Goal: Task Accomplishment & Management: Complete application form

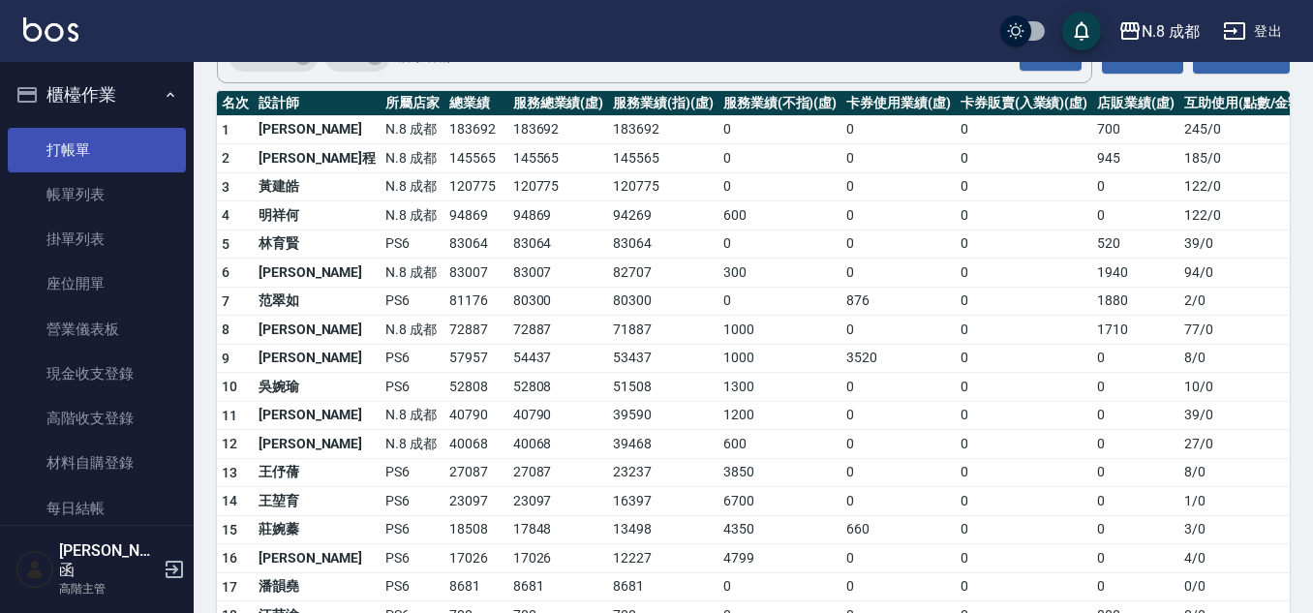
click at [84, 143] on link "打帳單" at bounding box center [97, 150] width 178 height 45
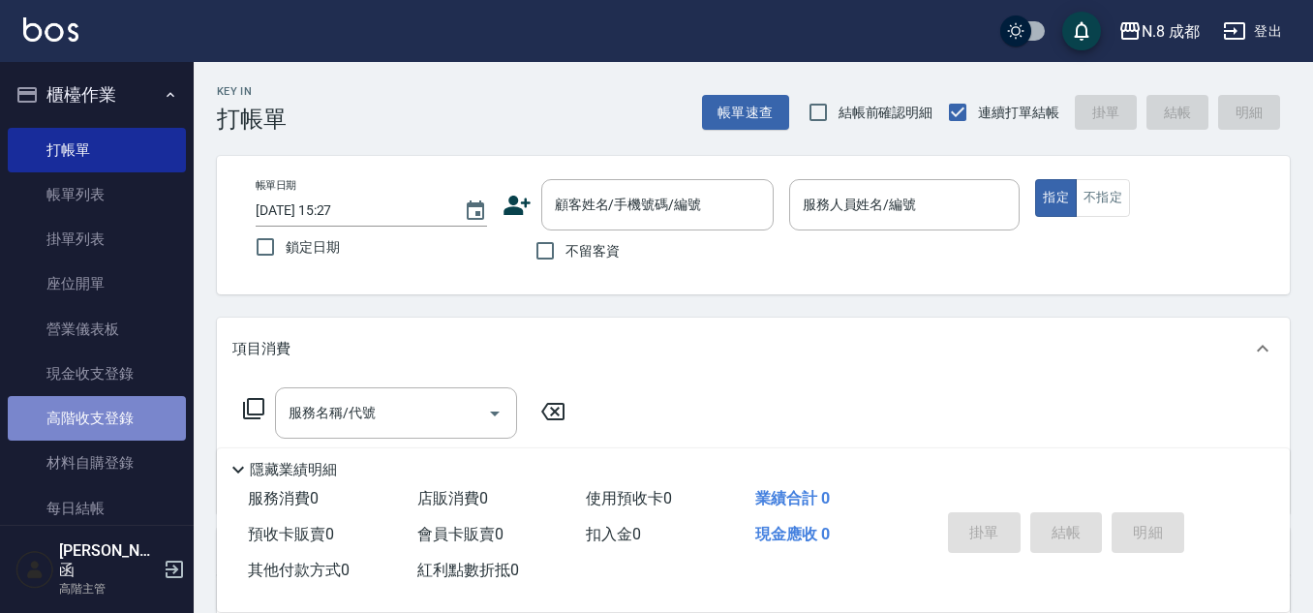
click at [125, 416] on link "高階收支登錄" at bounding box center [97, 418] width 178 height 45
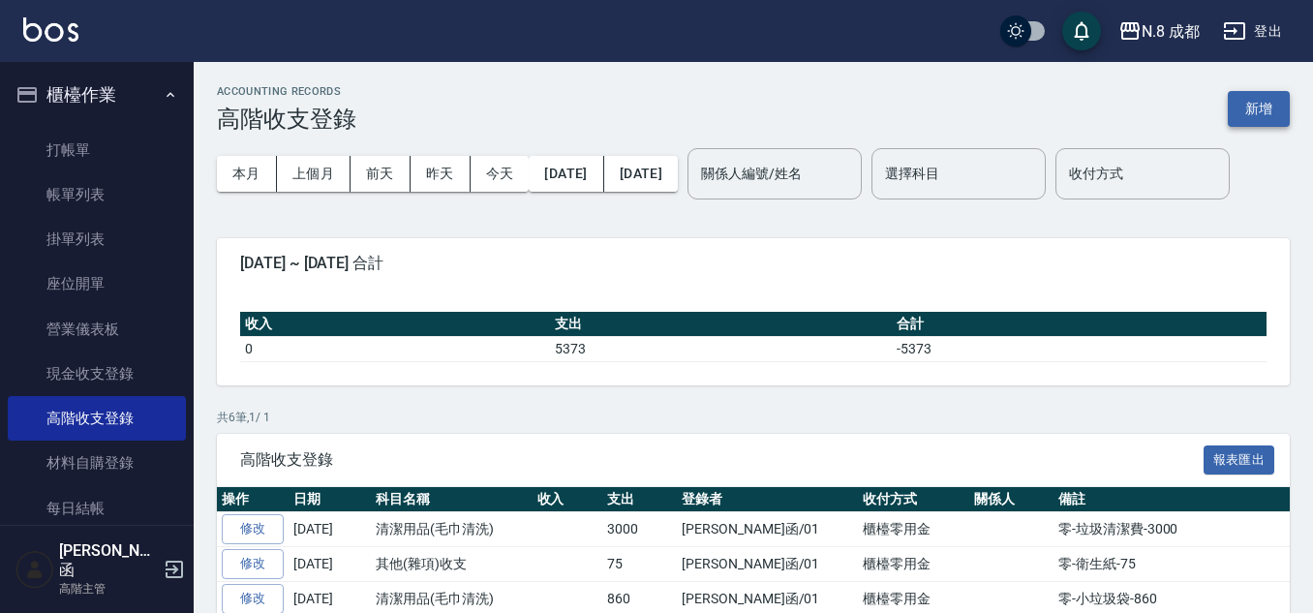
click at [1242, 113] on button "新增" at bounding box center [1258, 109] width 62 height 36
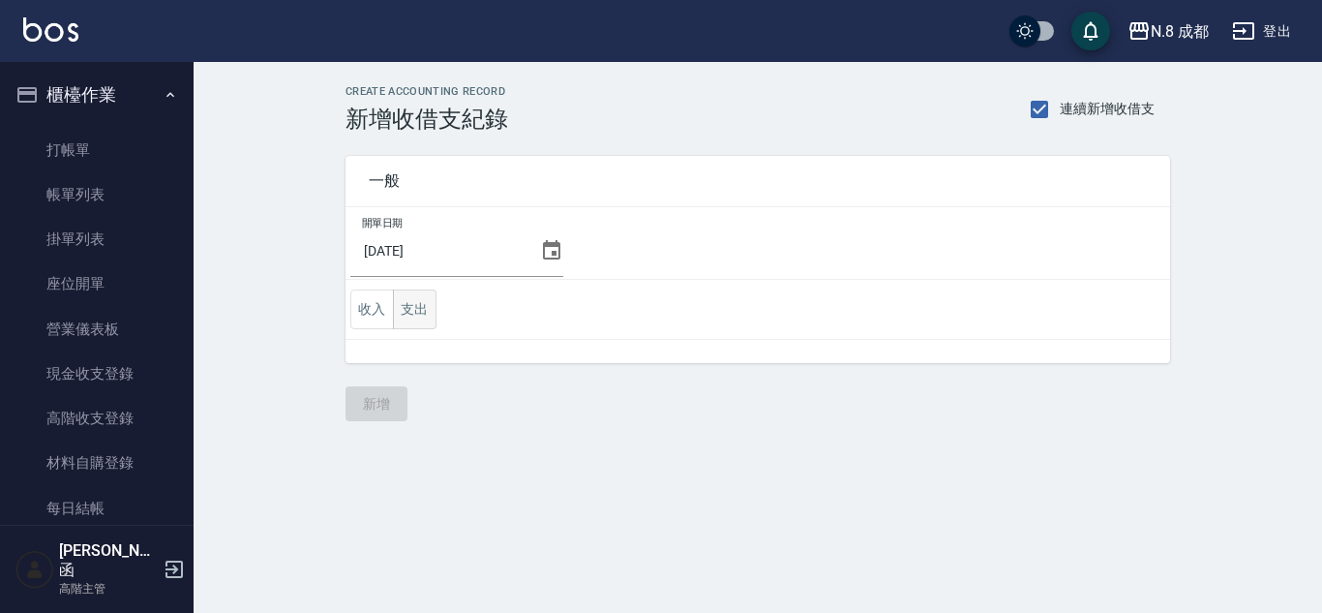
click at [427, 307] on button "支出" at bounding box center [415, 309] width 44 height 40
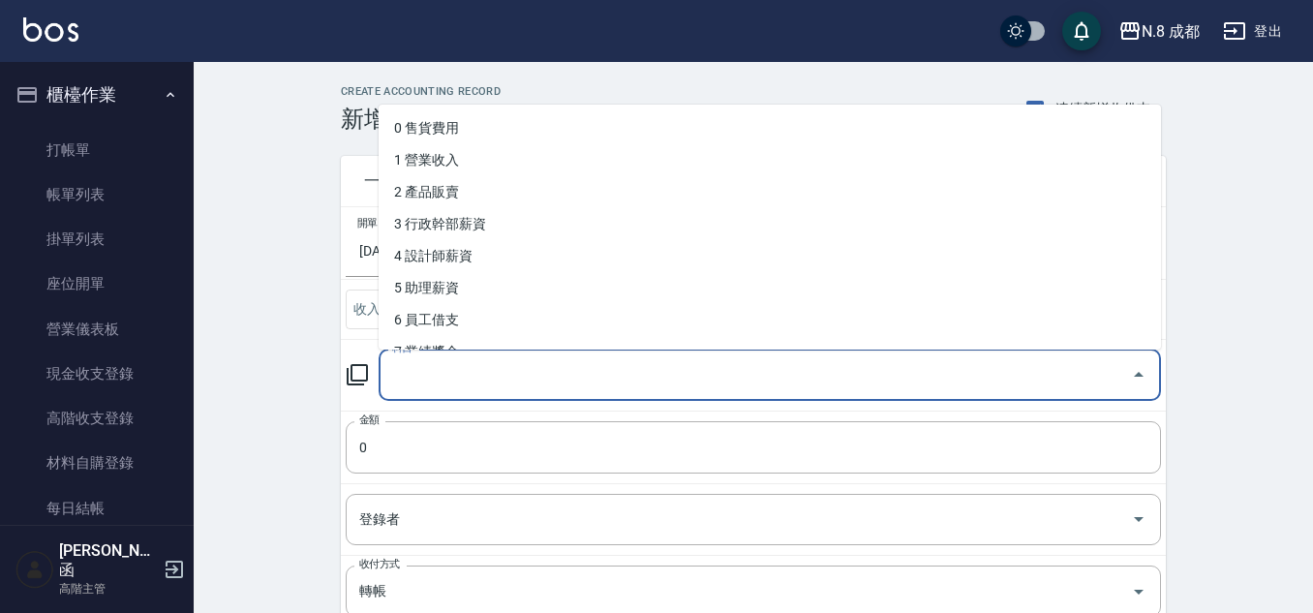
click at [450, 370] on input "科目" at bounding box center [755, 375] width 736 height 34
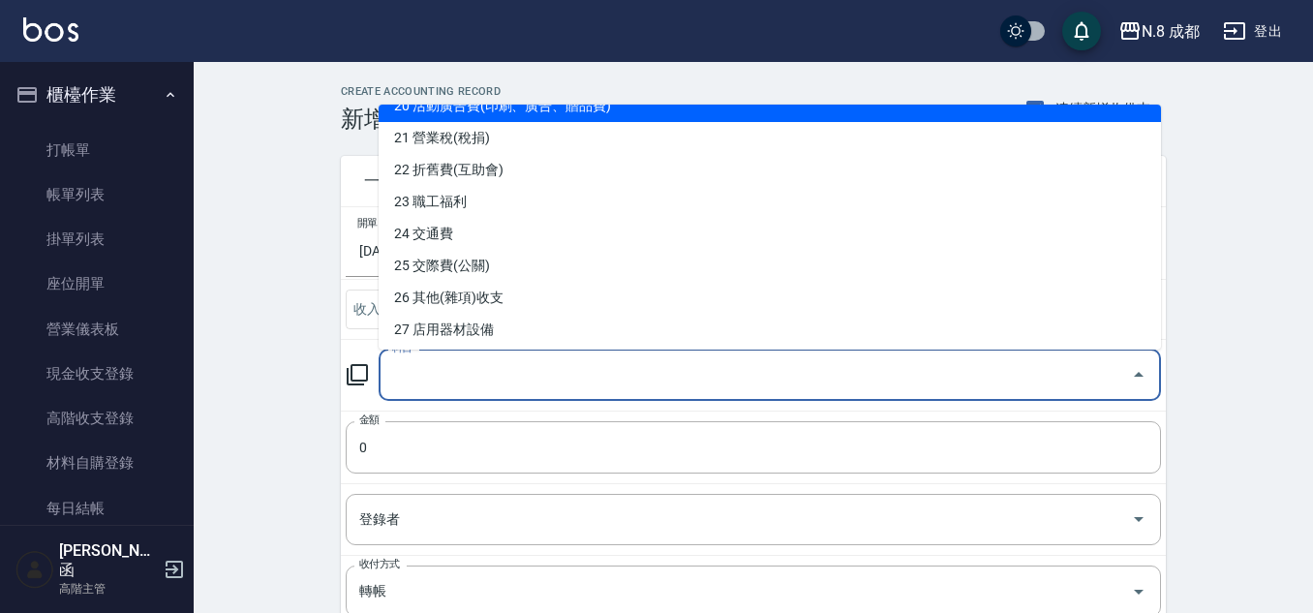
scroll to position [758, 0]
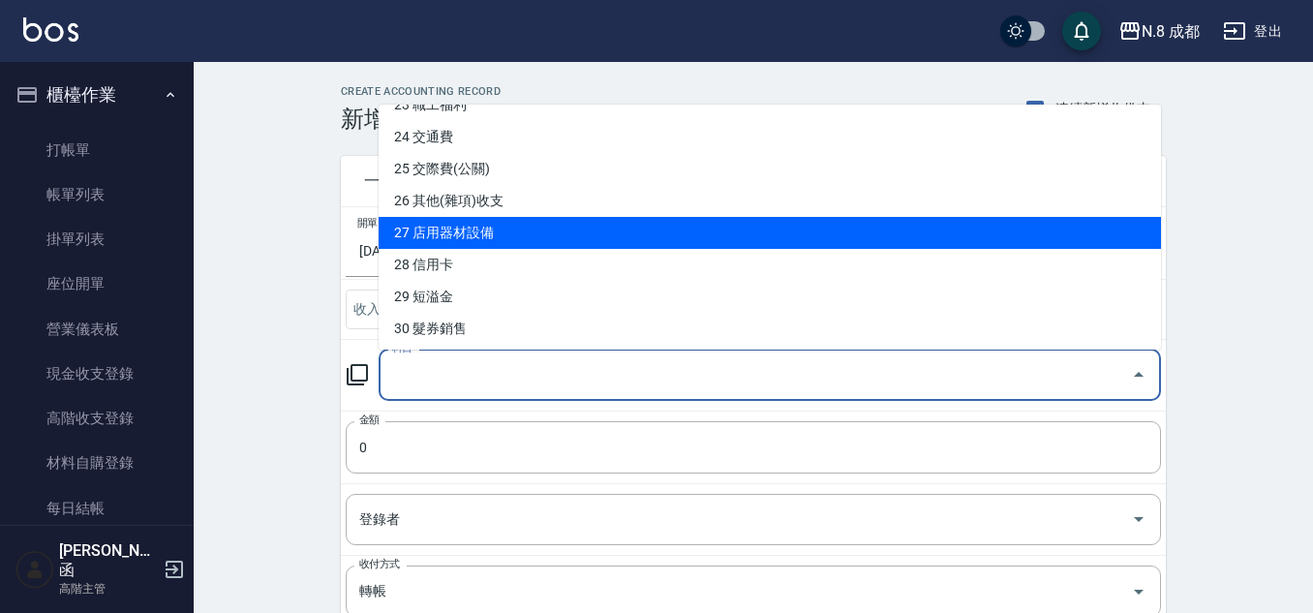
click at [513, 233] on li "27 店用器材設備" at bounding box center [769, 233] width 782 height 32
type input "27 店用器材設備"
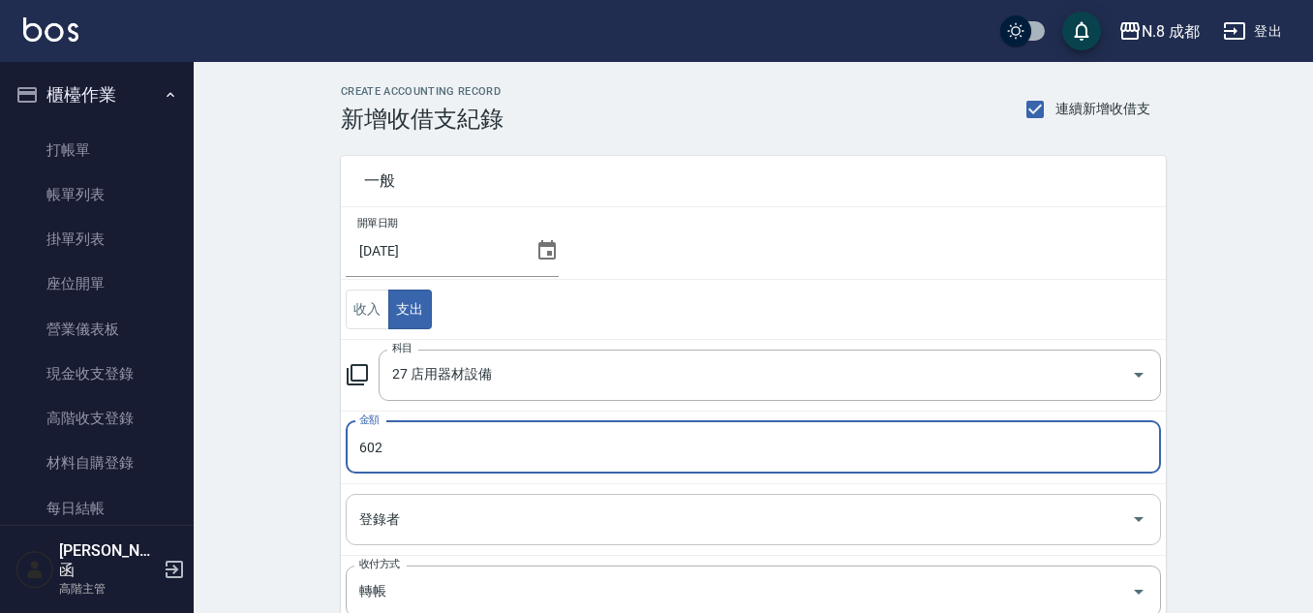
click at [490, 536] on div "登錄者" at bounding box center [753, 519] width 815 height 51
type input "602"
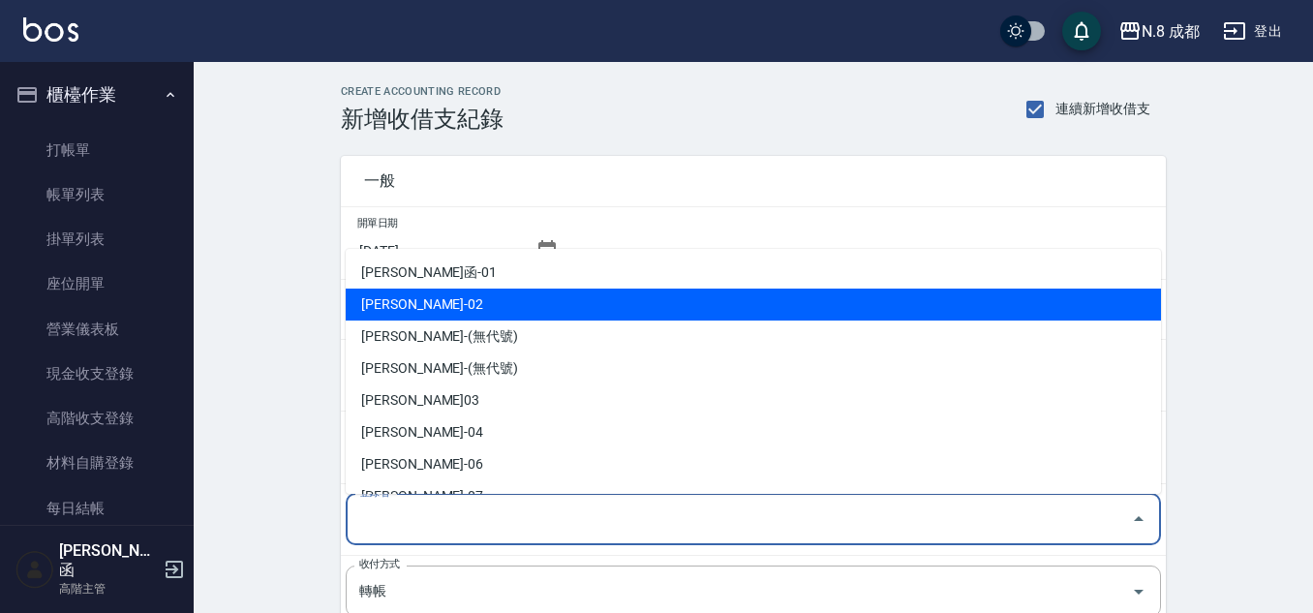
click at [497, 278] on li "[PERSON_NAME]函-01" at bounding box center [753, 273] width 815 height 32
type input "[PERSON_NAME]函-01"
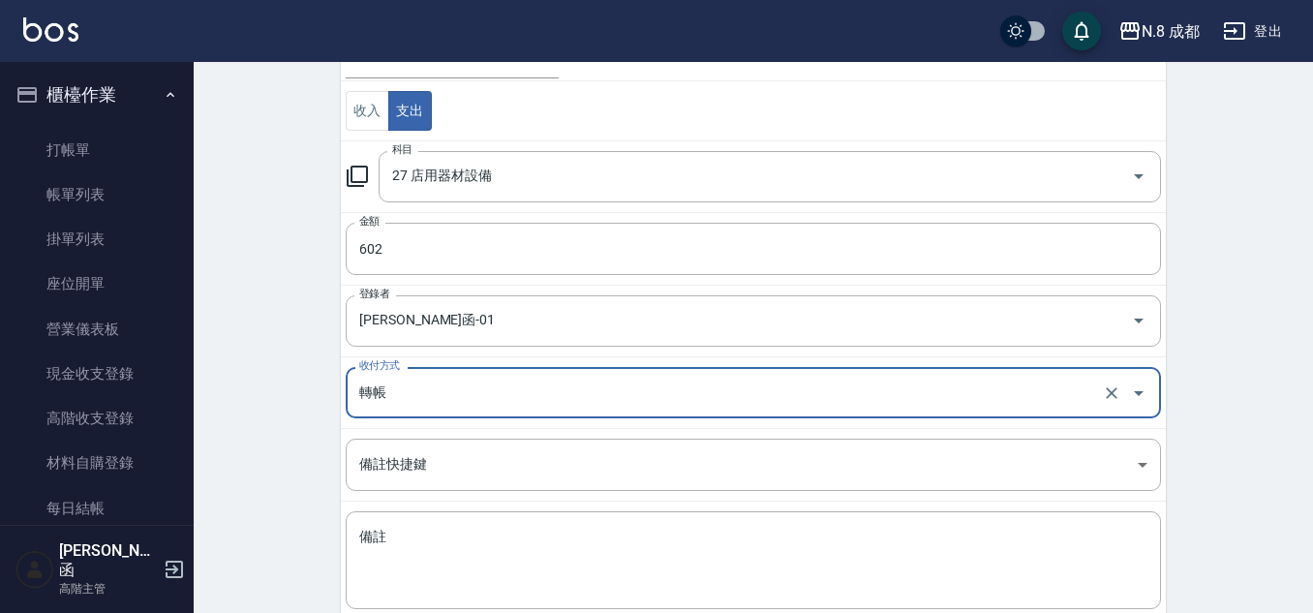
scroll to position [311, 0]
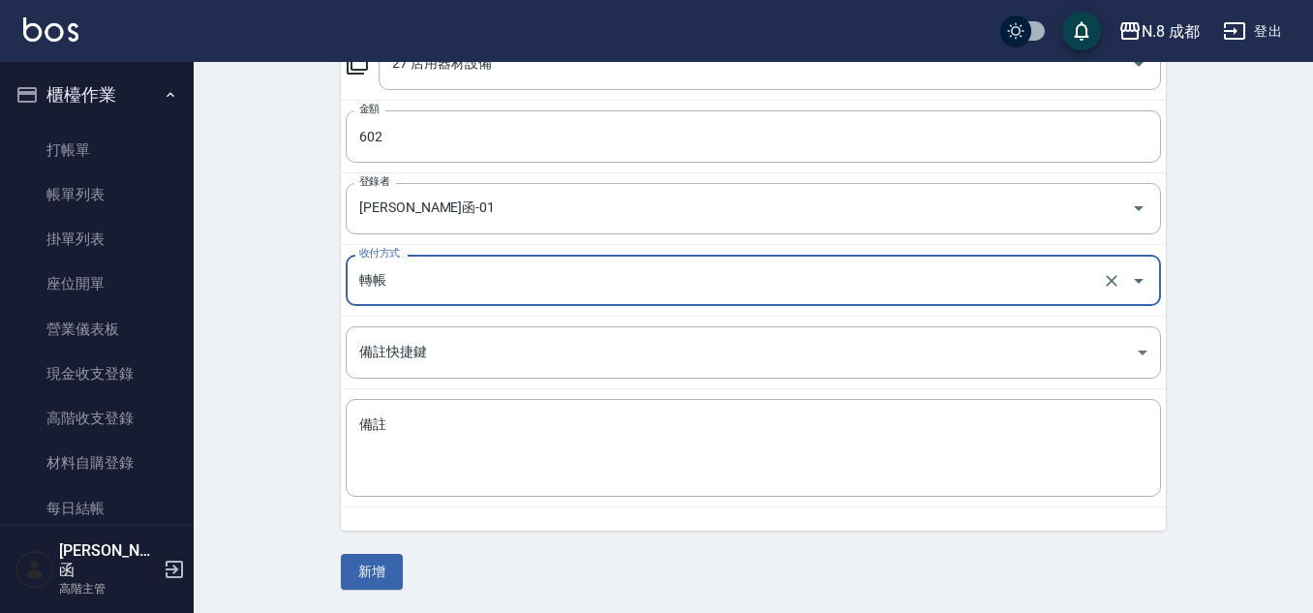
click at [465, 273] on input "轉帳" at bounding box center [725, 280] width 743 height 34
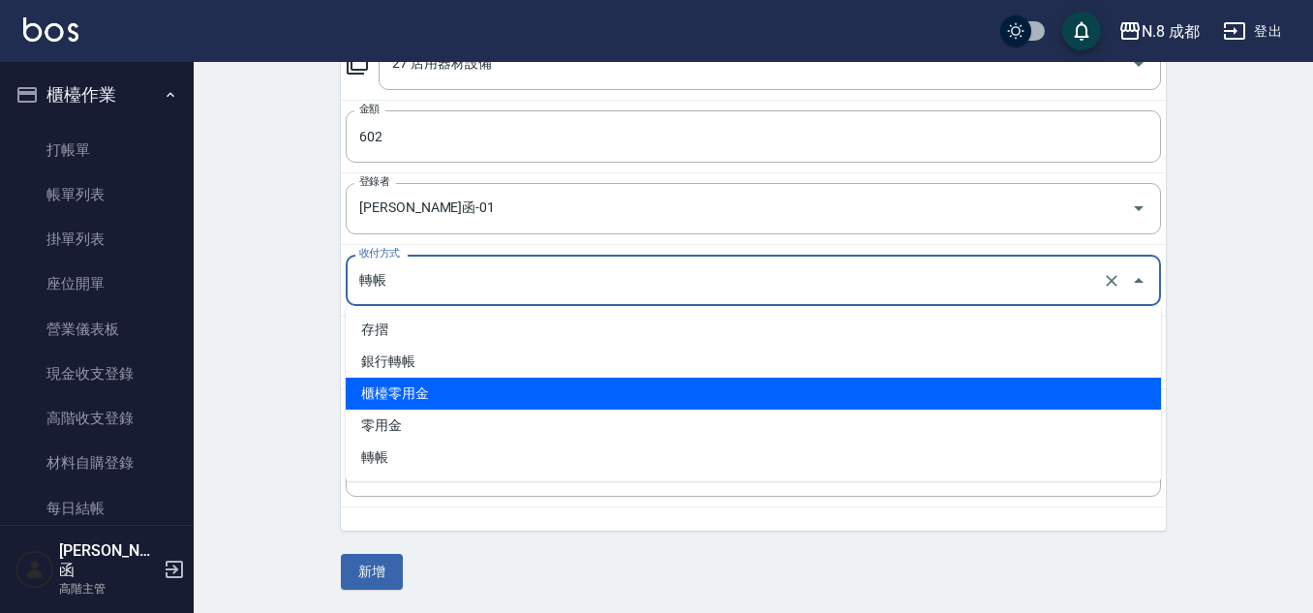
click at [439, 397] on li "櫃檯零用金" at bounding box center [753, 394] width 815 height 32
type input "櫃檯零用金"
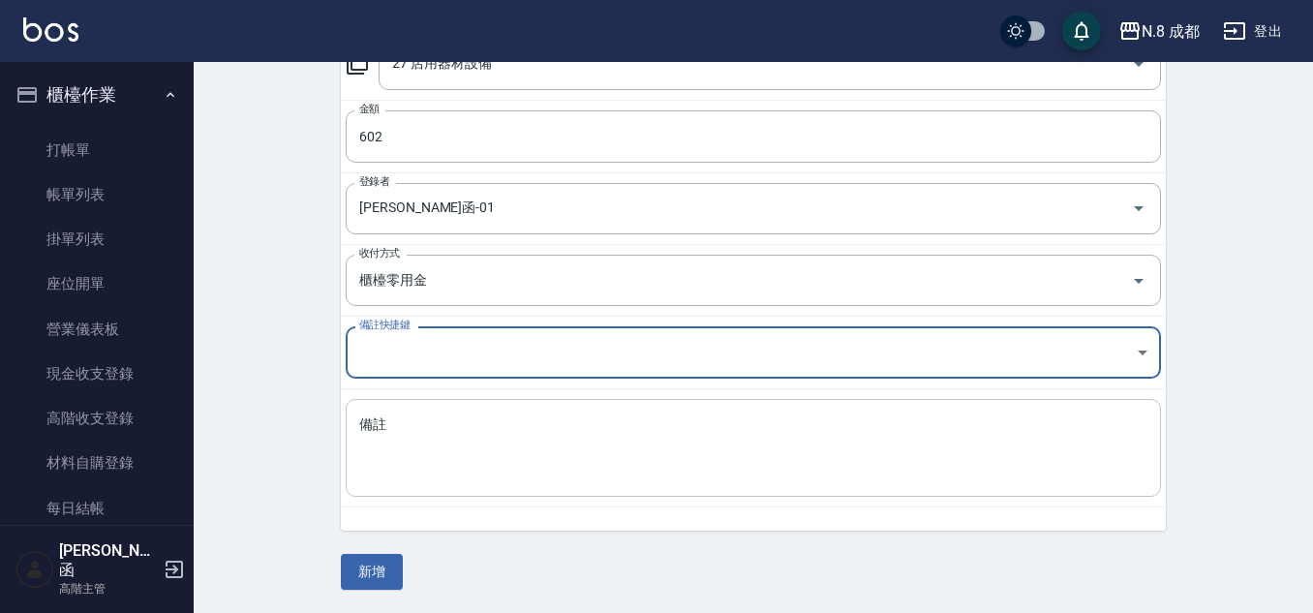
click at [451, 497] on div "x 備註" at bounding box center [753, 448] width 815 height 98
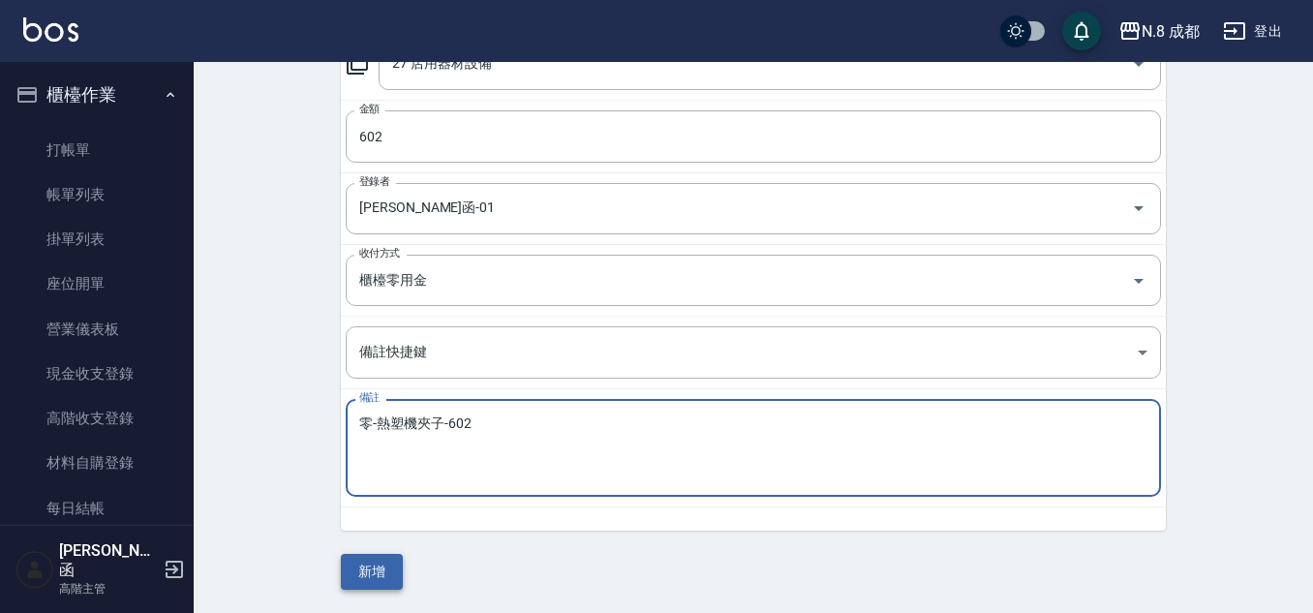
type textarea "零-熱塑機夾子-602"
click at [394, 567] on button "新增" at bounding box center [372, 572] width 62 height 36
